Goal: Find contact information: Find contact information

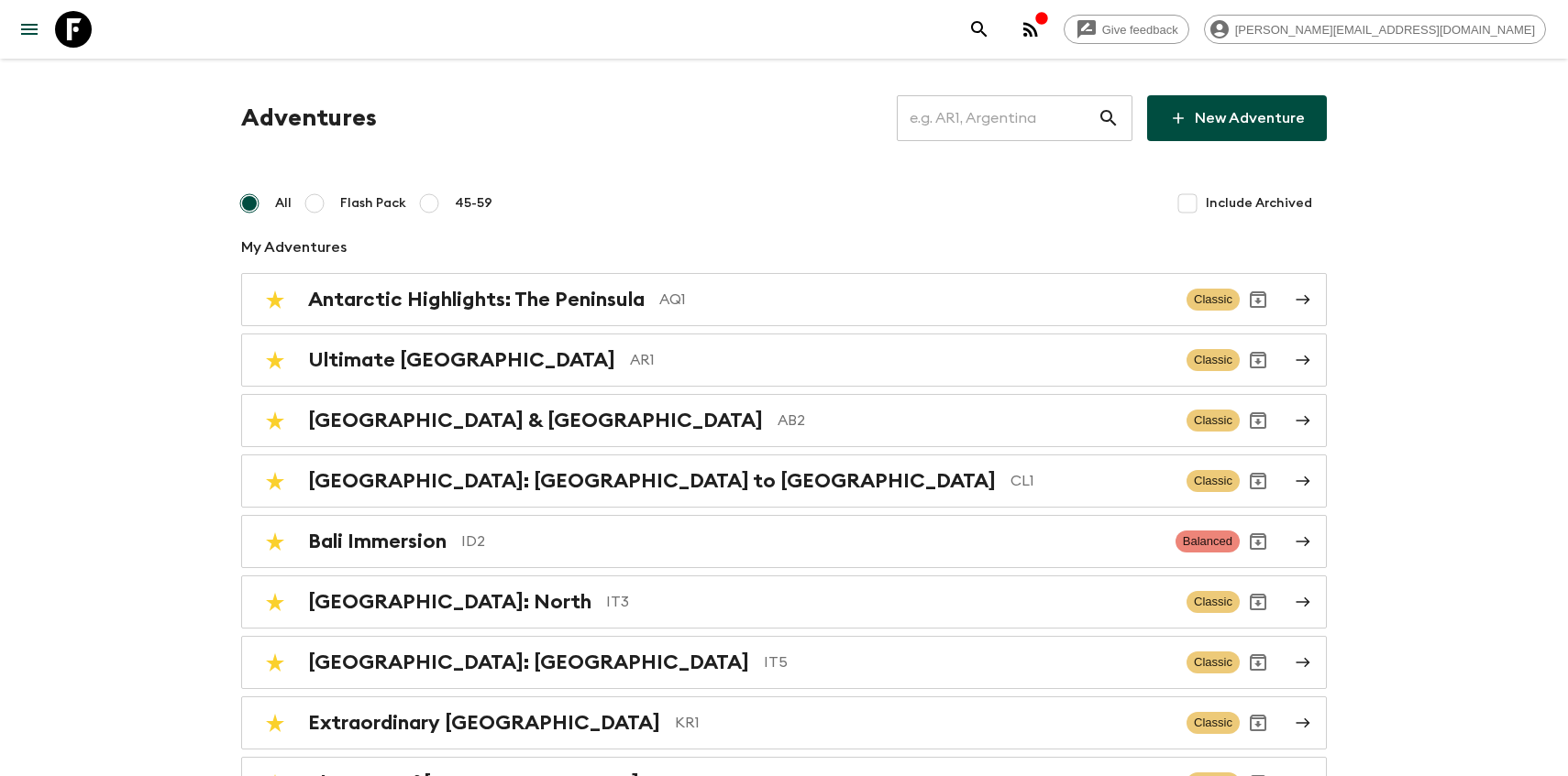
click at [961, 110] on input "text" at bounding box center [997, 118] width 201 height 51
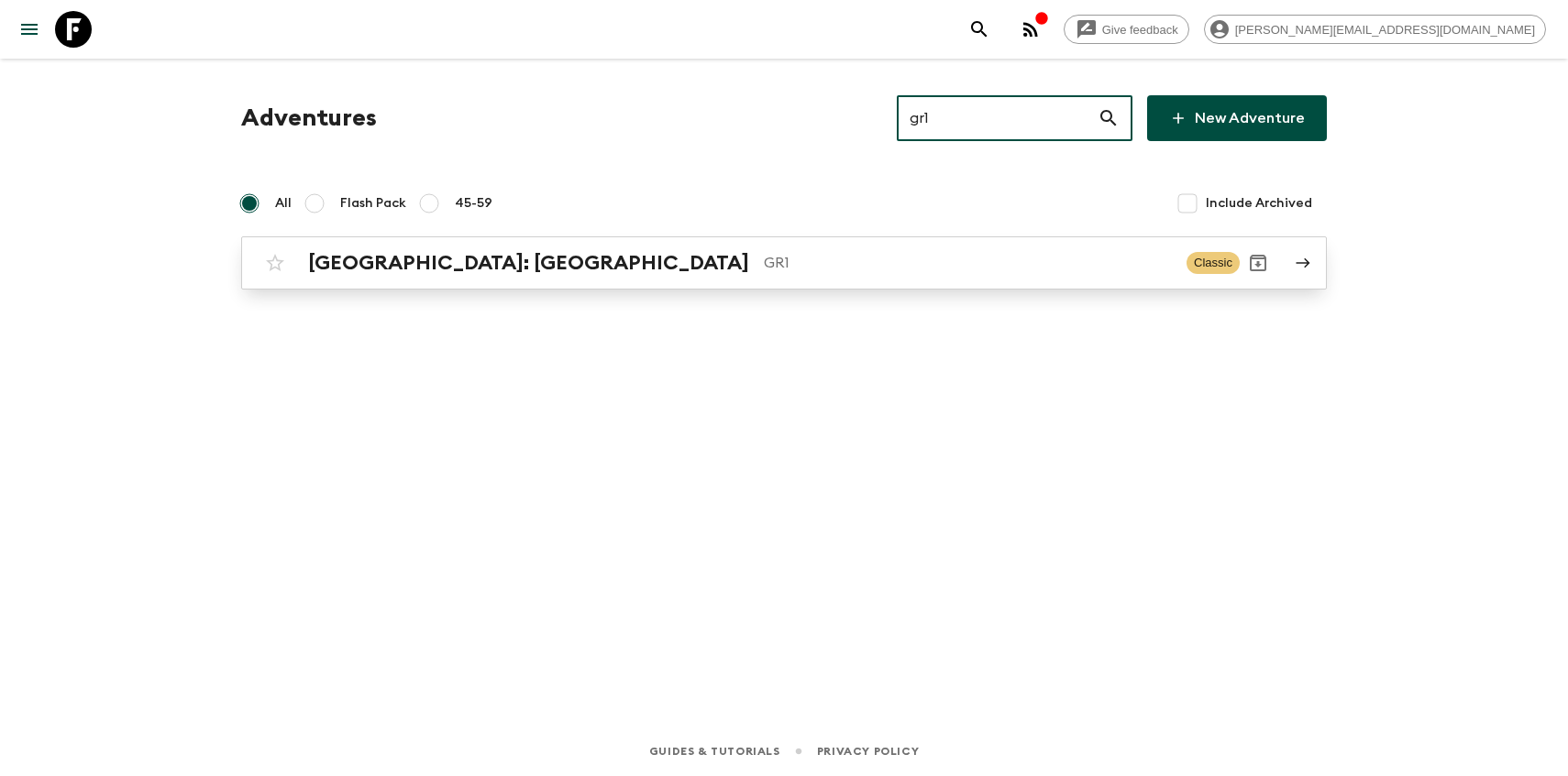
type input "gr1"
click at [440, 267] on h2 "[GEOGRAPHIC_DATA]: [GEOGRAPHIC_DATA]" at bounding box center [528, 263] width 441 height 24
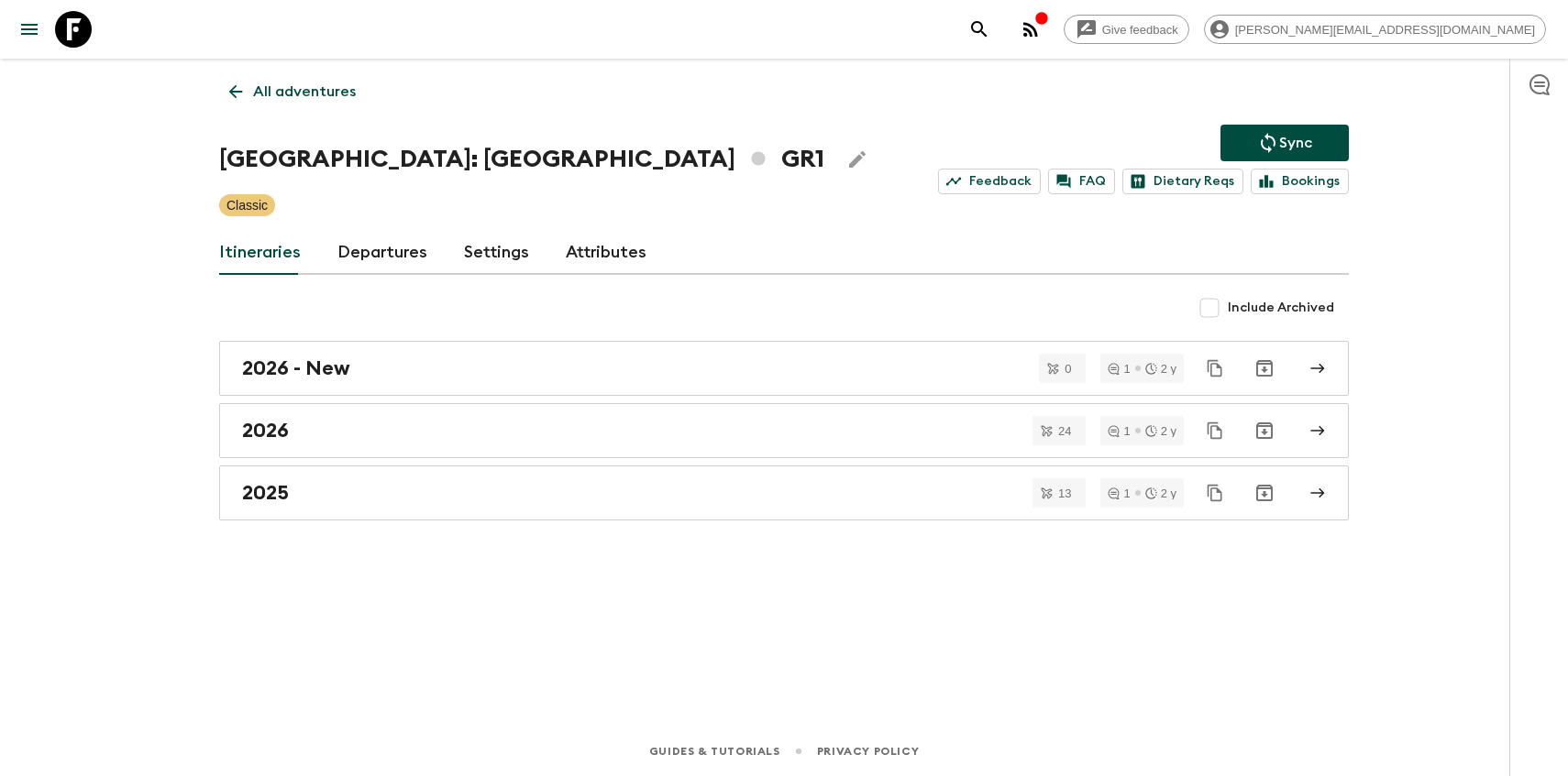
click at [369, 247] on link "Departures" at bounding box center [382, 252] width 90 height 44
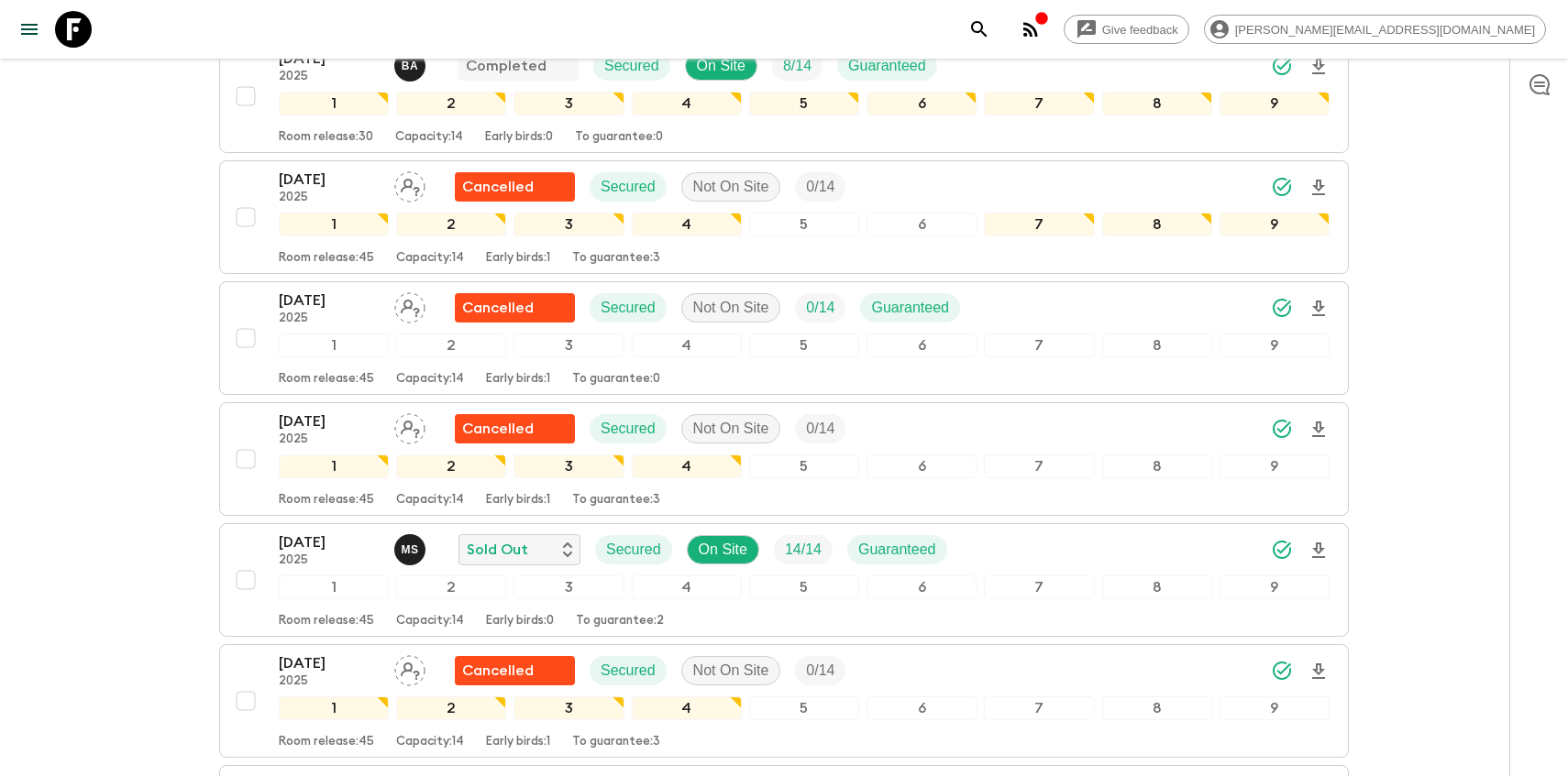
scroll to position [610, 0]
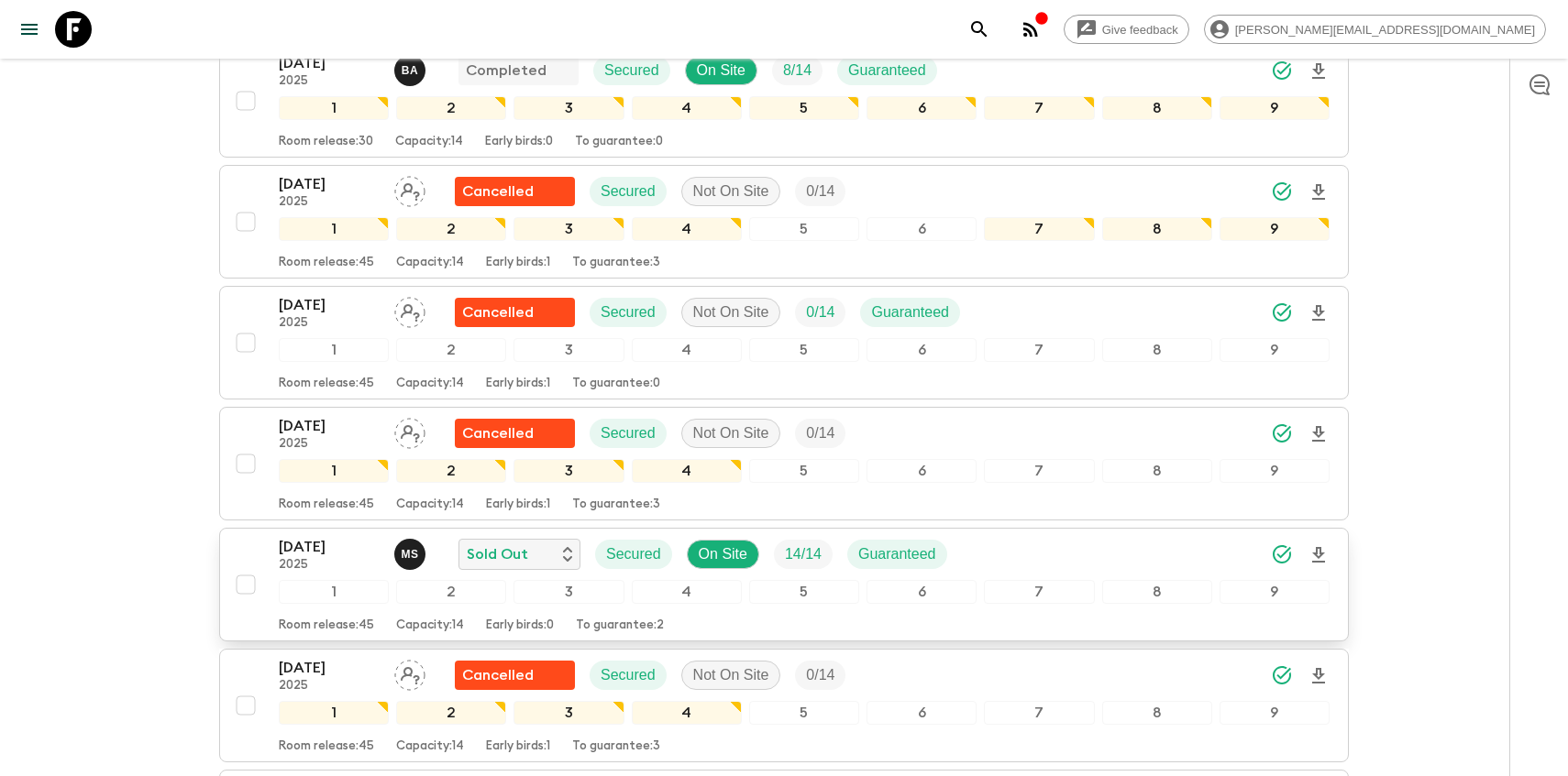
click at [247, 543] on div "[DATE] 2025 M S Sold Out Secured On Site 14 / 14 Guaranteed 1 2 3 4 5 6 7 8 9 R…" at bounding box center [778, 585] width 1102 height 98
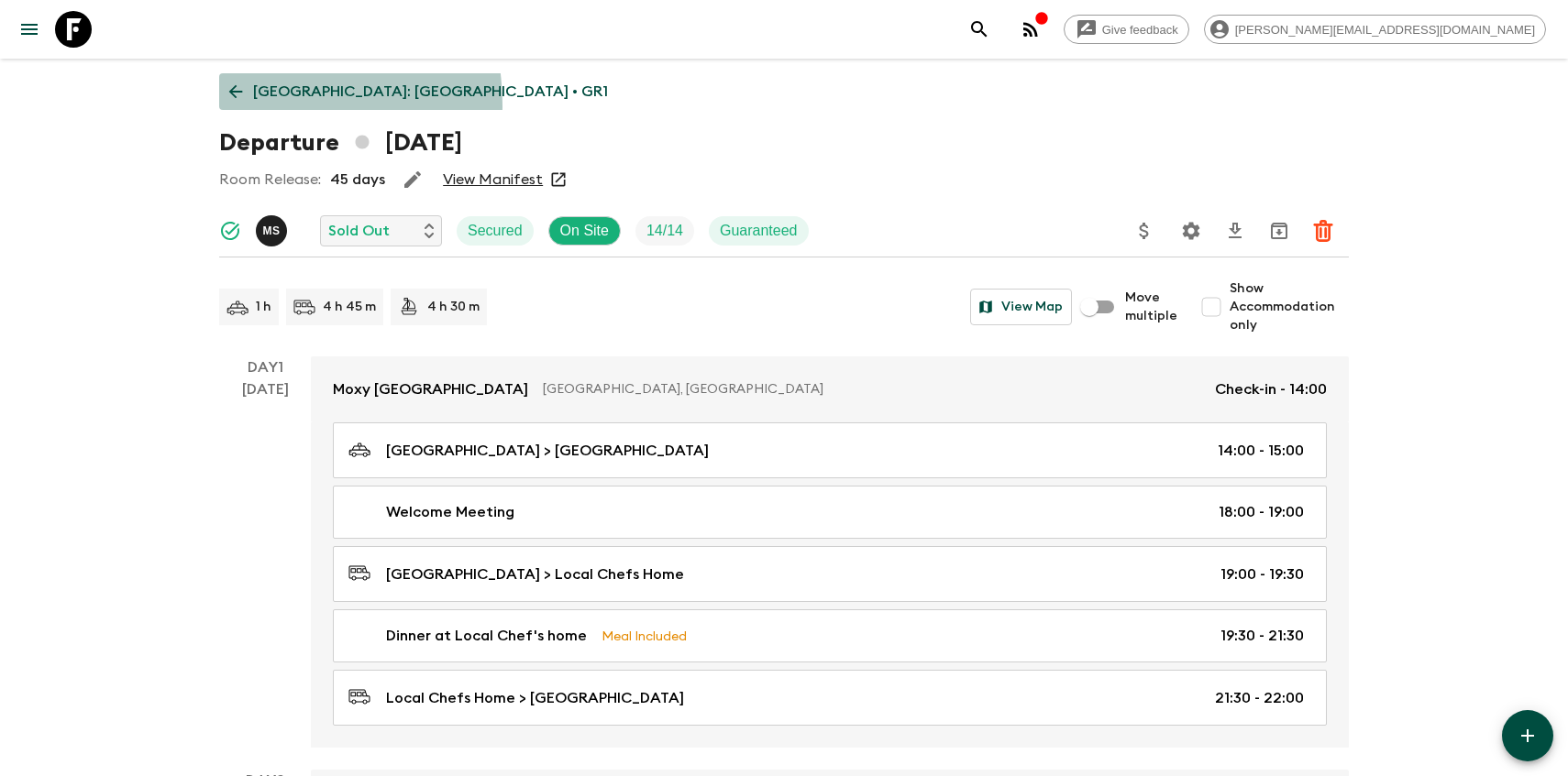
click at [239, 106] on link "[GEOGRAPHIC_DATA]: [GEOGRAPHIC_DATA] • GR1" at bounding box center [418, 91] width 398 height 36
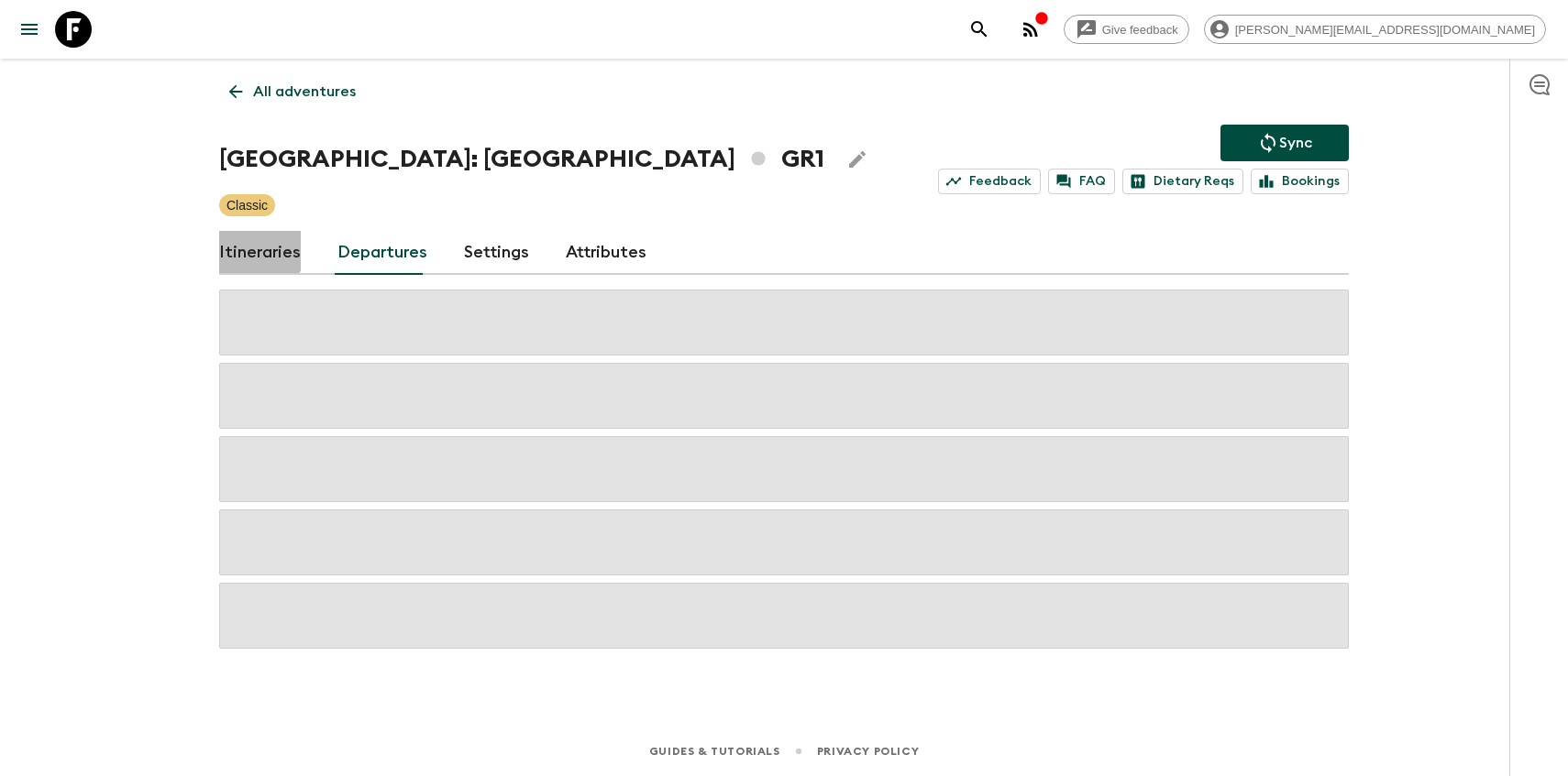
click at [248, 242] on link "Itineraries" at bounding box center [259, 252] width 82 height 44
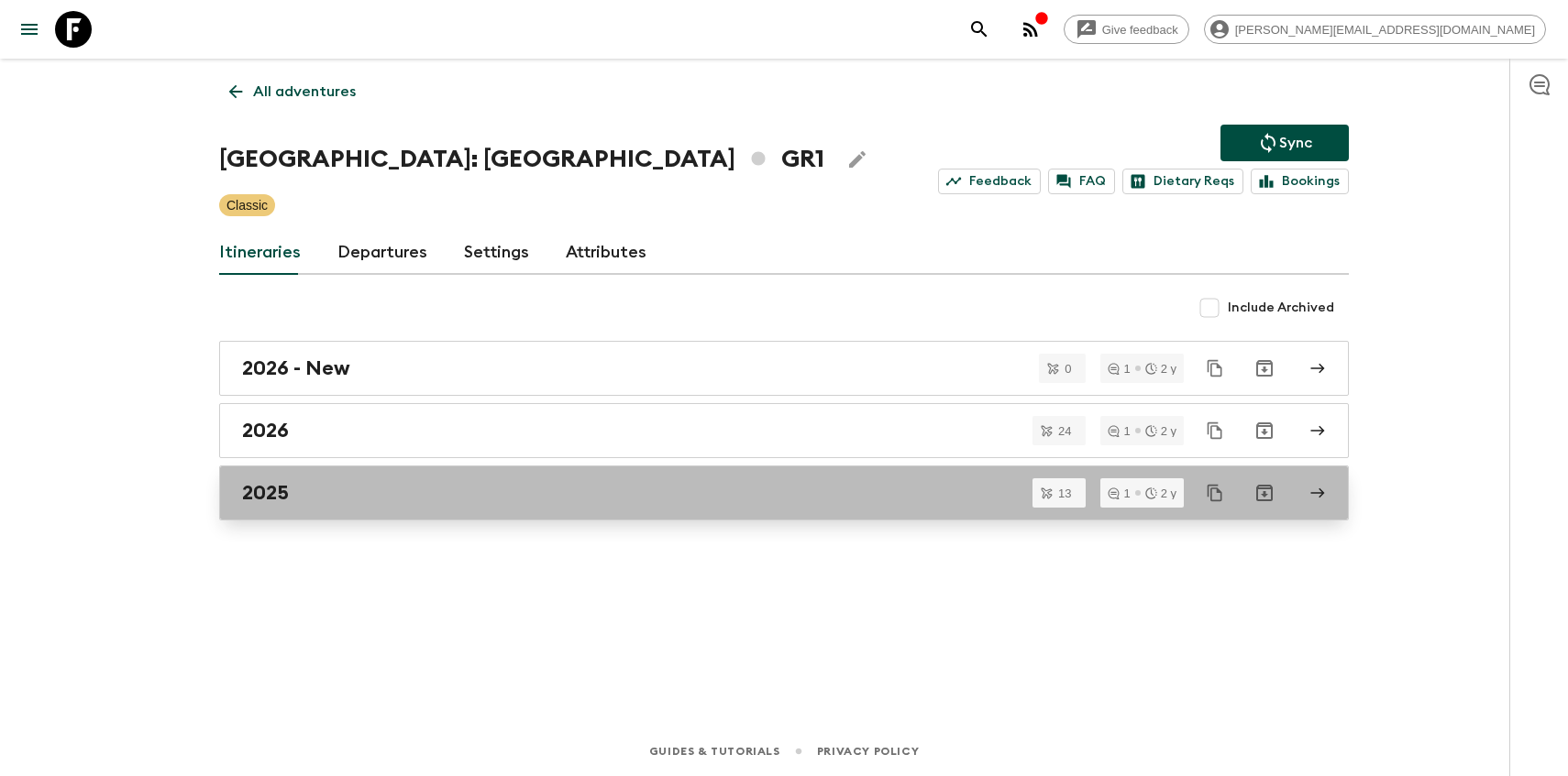
click at [242, 492] on h2 "2025" at bounding box center [264, 493] width 46 height 24
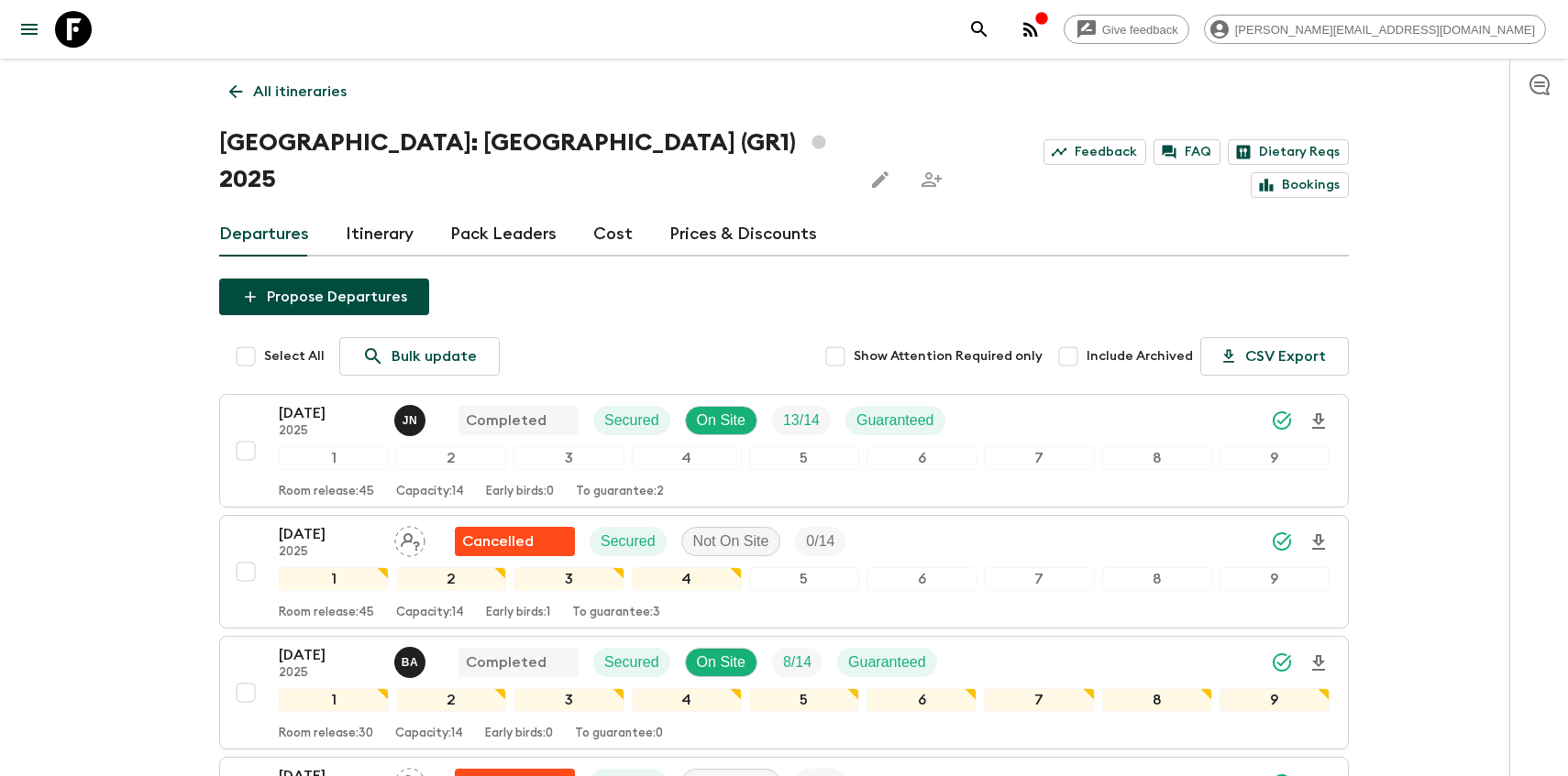
click at [400, 213] on link "Itinerary" at bounding box center [379, 235] width 68 height 44
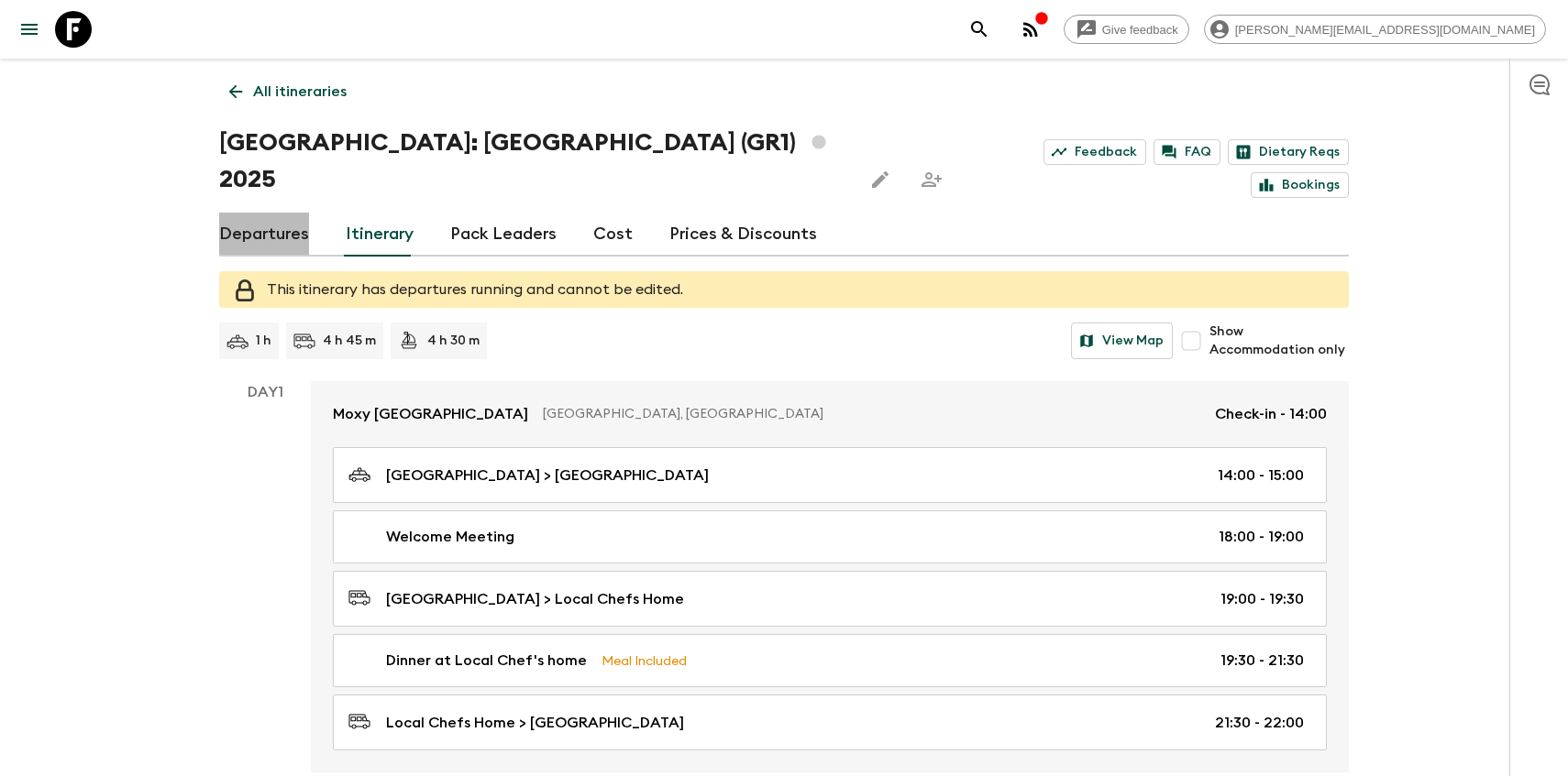
click at [253, 213] on link "Departures" at bounding box center [263, 235] width 90 height 44
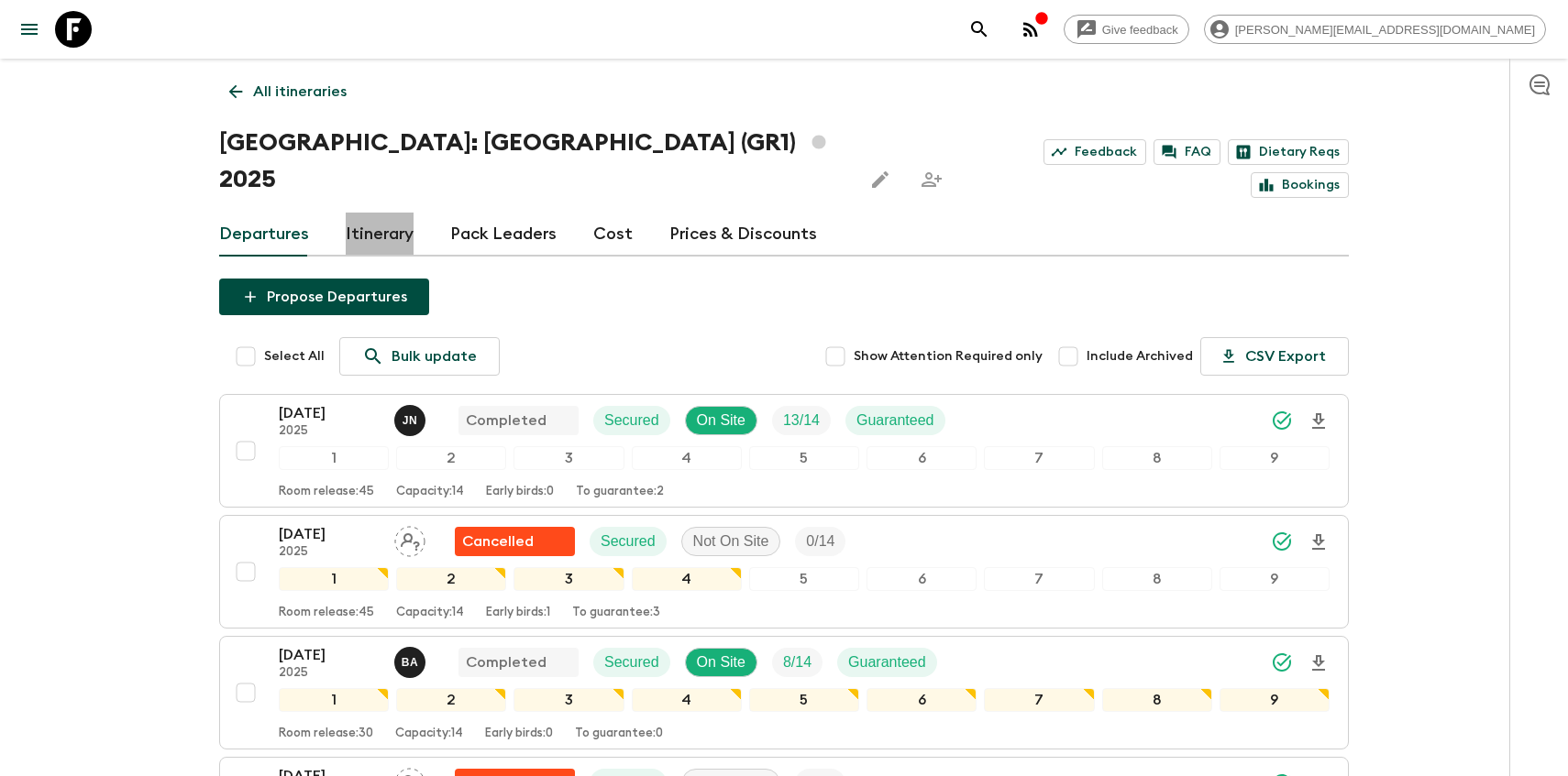
click at [350, 213] on link "Itinerary" at bounding box center [379, 235] width 68 height 44
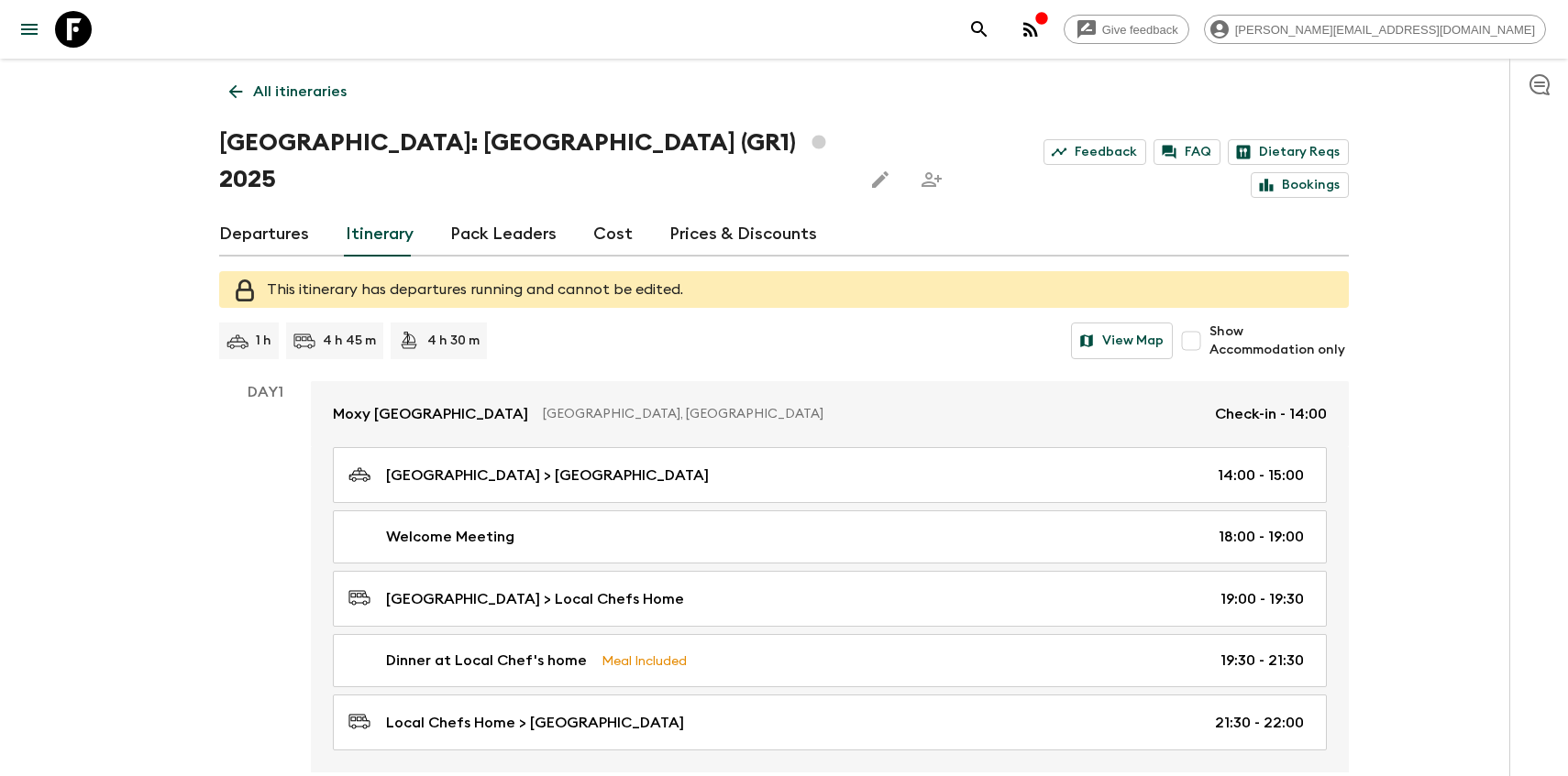
click at [241, 213] on link "Departures" at bounding box center [263, 235] width 90 height 44
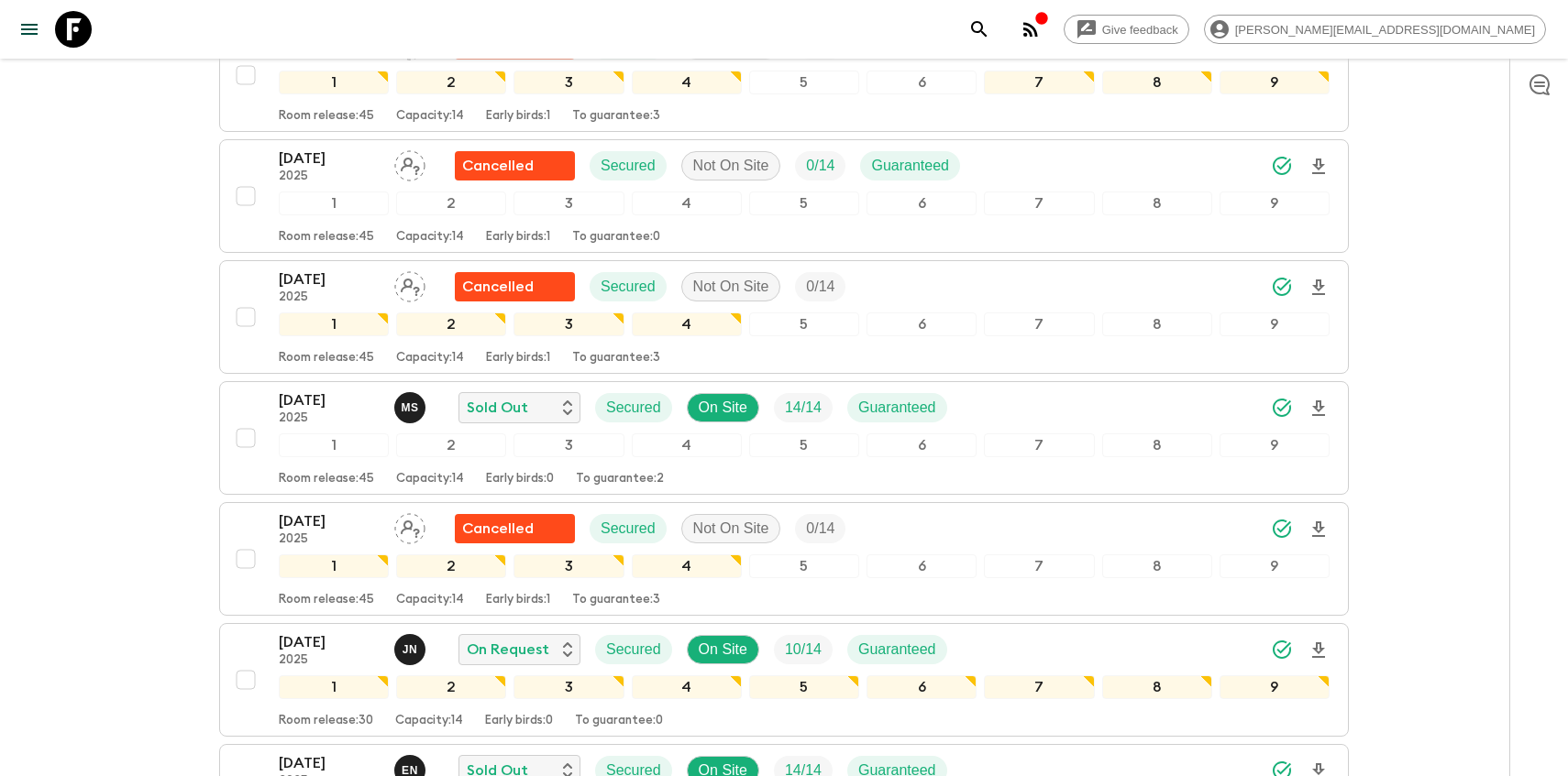
scroll to position [756, 0]
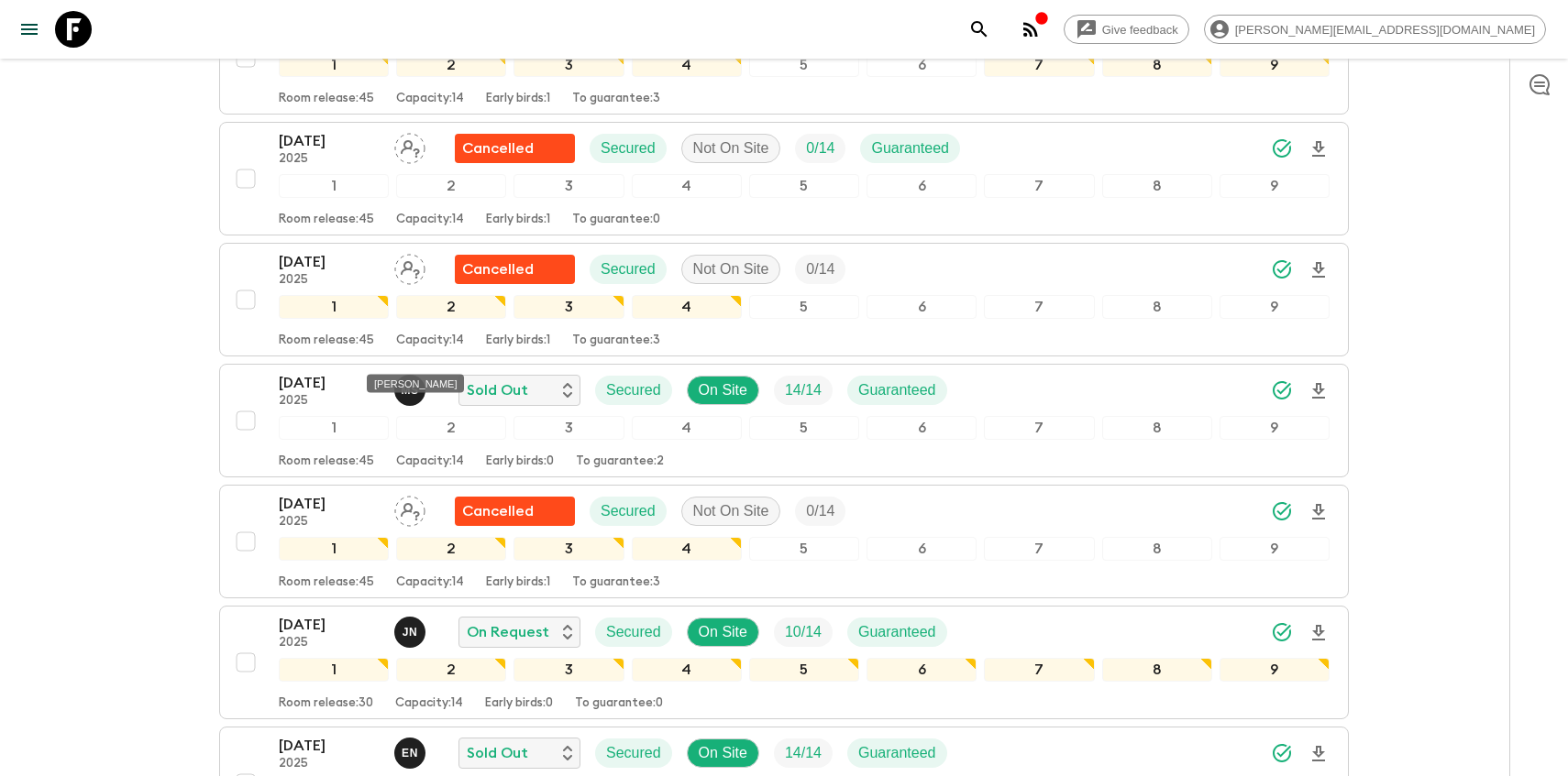
click at [395, 385] on div "[PERSON_NAME]" at bounding box center [415, 384] width 98 height 19
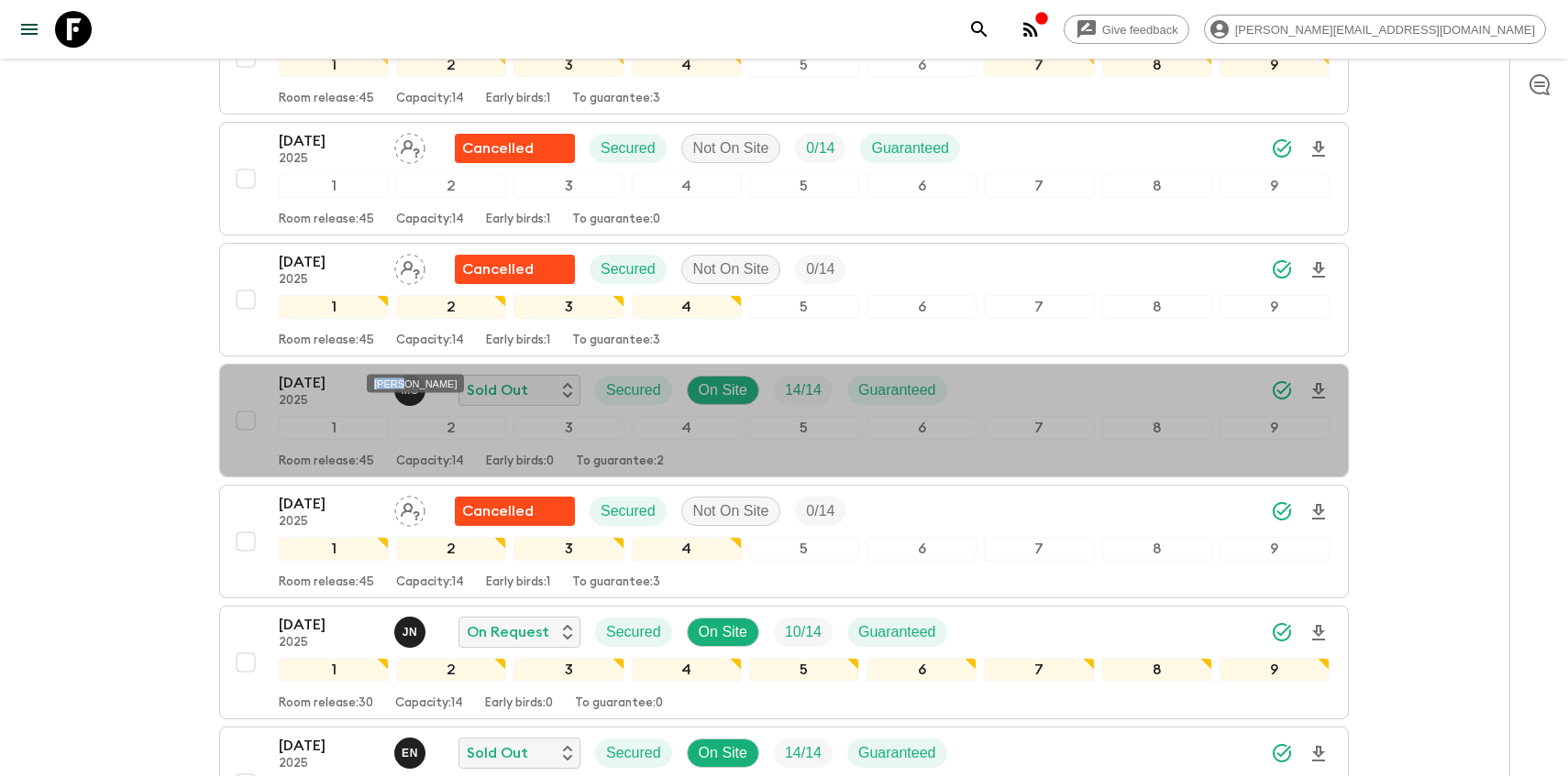
drag, startPoint x: 448, startPoint y: 386, endPoint x: 374, endPoint y: 385, distance: 74.0
click at [374, 385] on div "[PERSON_NAME]" at bounding box center [415, 384] width 98 height 19
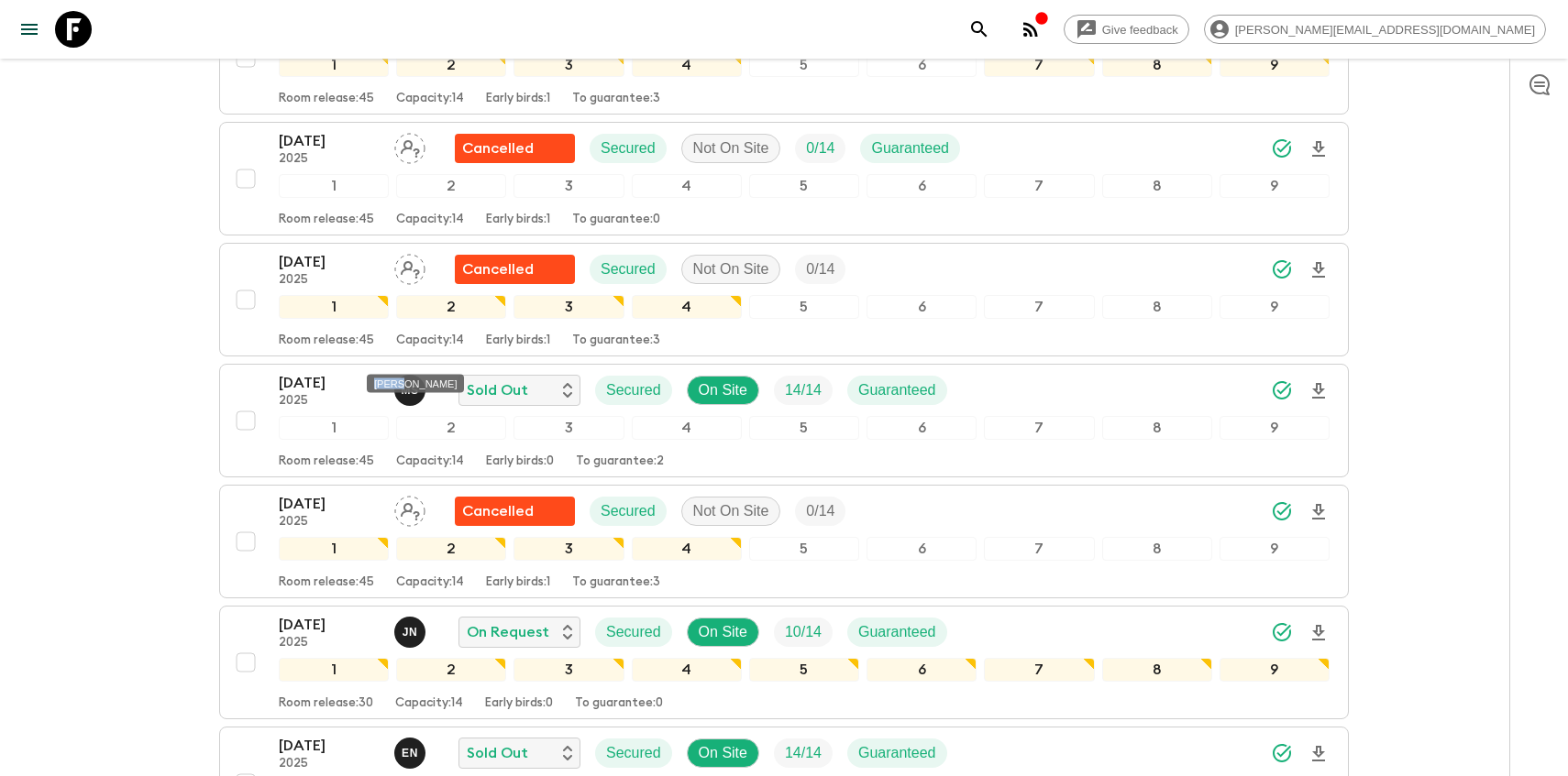
copy div "[PERSON_NAME]"
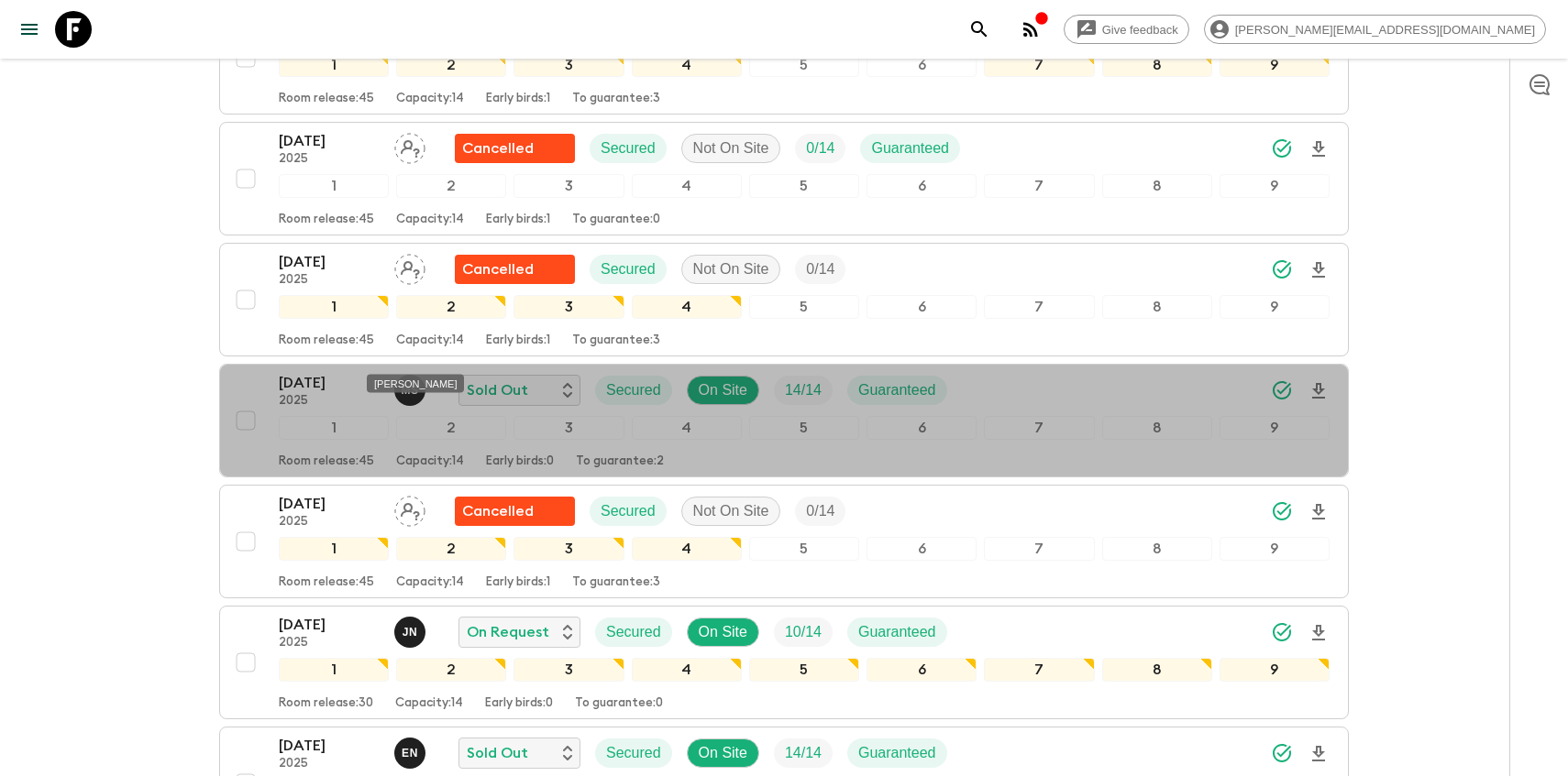
drag, startPoint x: 377, startPoint y: 385, endPoint x: 447, endPoint y: 386, distance: 70.0
click at [448, 385] on div "[PERSON_NAME]" at bounding box center [415, 384] width 98 height 19
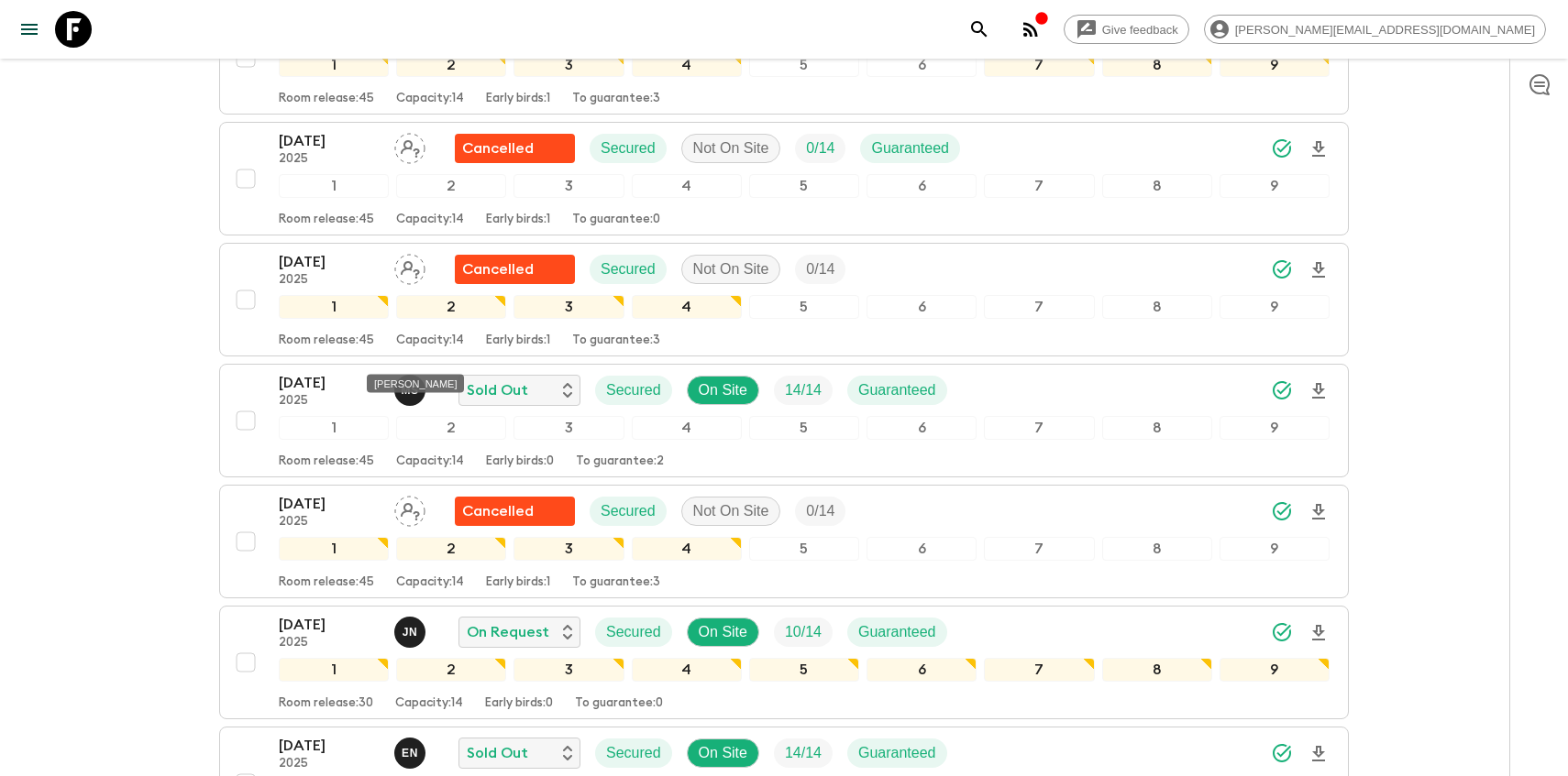
copy div "[PERSON_NAME]"
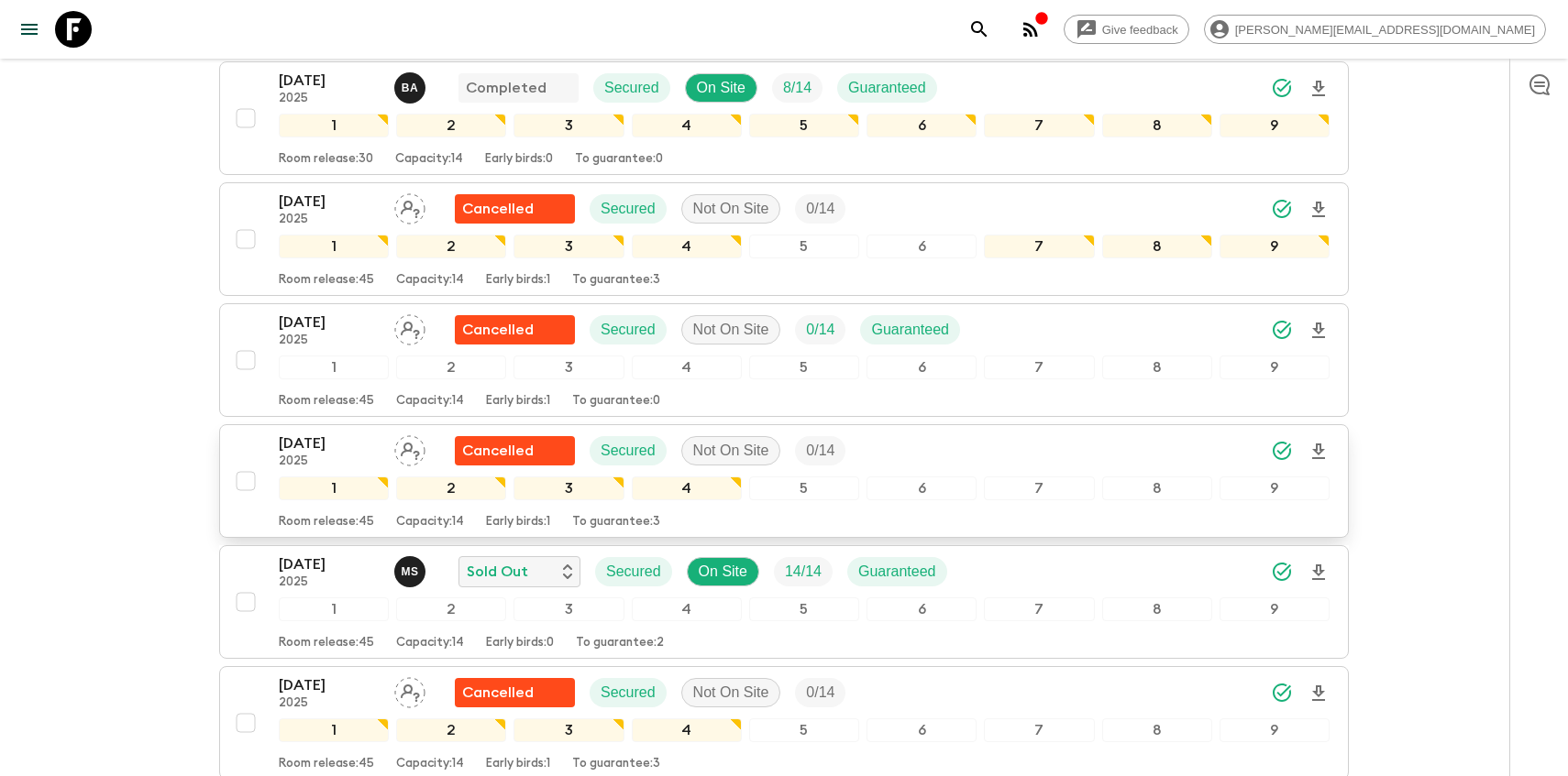
scroll to position [594, 0]
